Goal: Navigation & Orientation: Find specific page/section

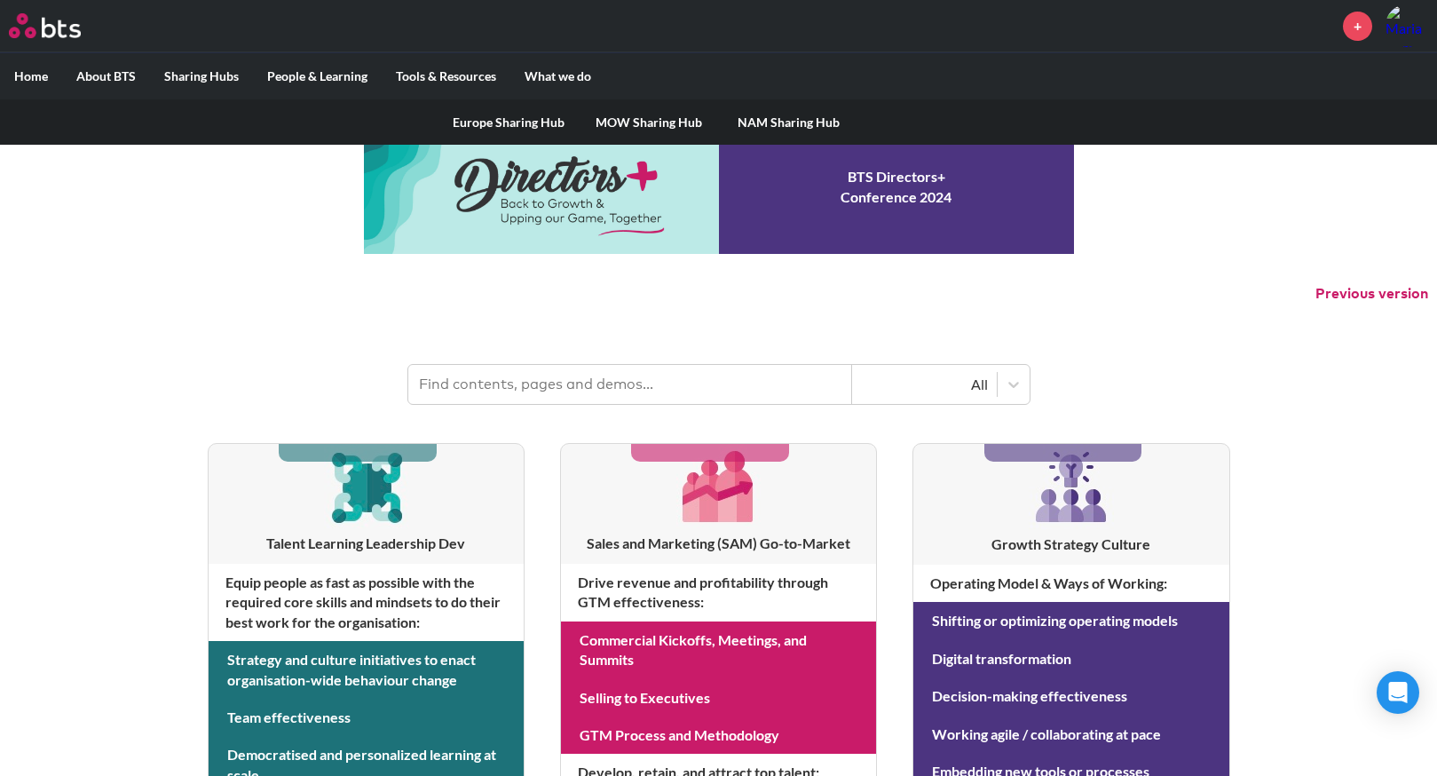
click at [616, 123] on link "MOW Sharing Hub" at bounding box center [649, 122] width 140 height 46
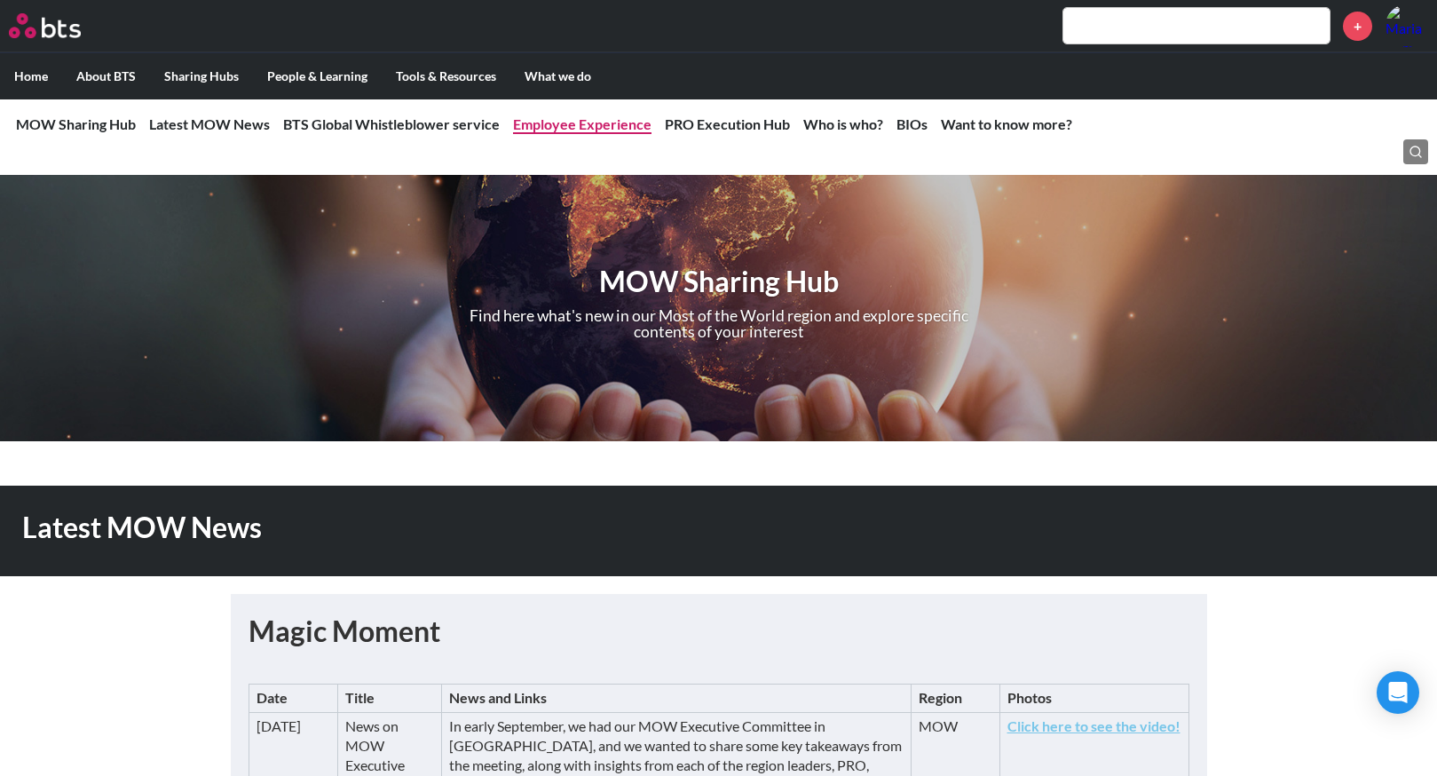
click at [608, 126] on link "Employee Experience" at bounding box center [582, 123] width 138 height 17
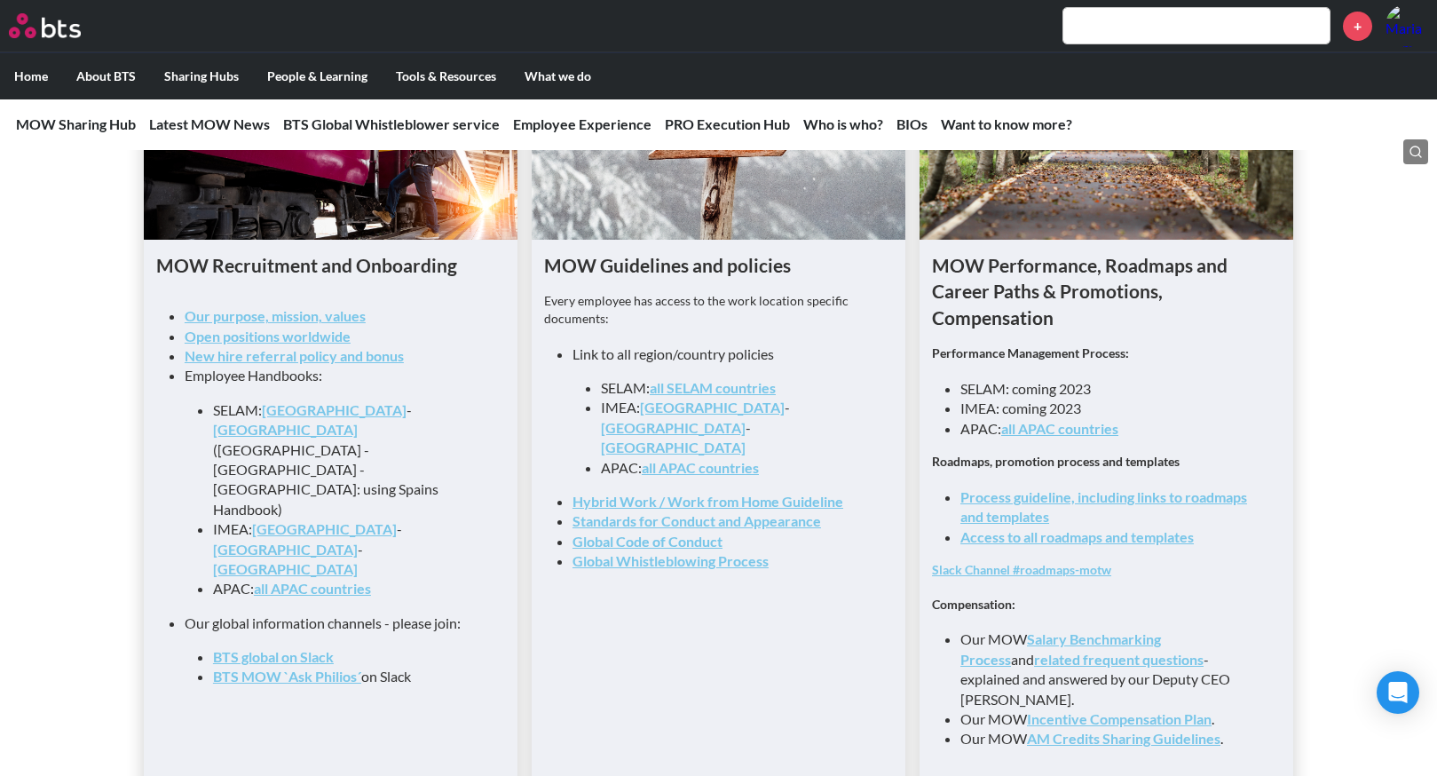
scroll to position [1814, 0]
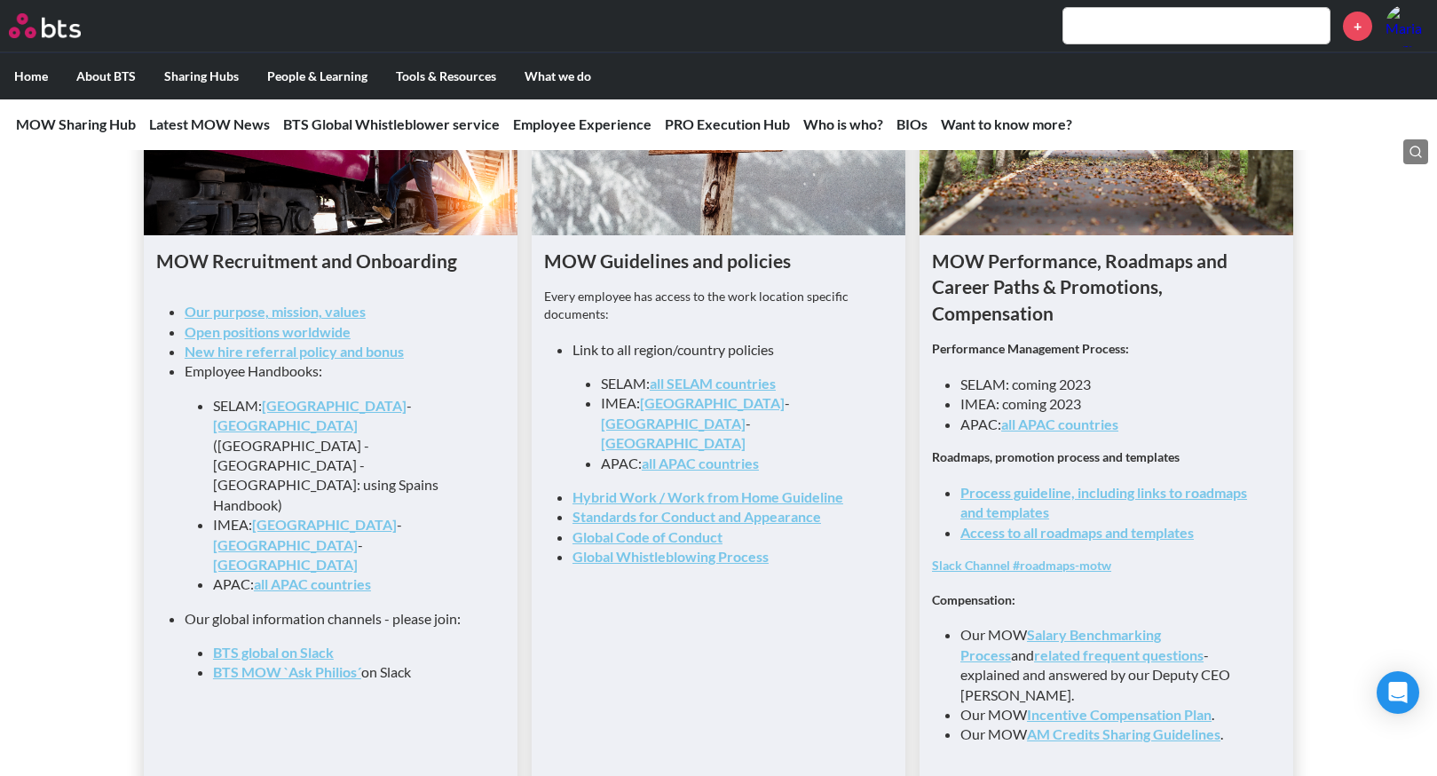
click at [760, 391] on link "all SELAM countries" at bounding box center [713, 383] width 126 height 17
